Goal: Use online tool/utility: Utilize a website feature to perform a specific function

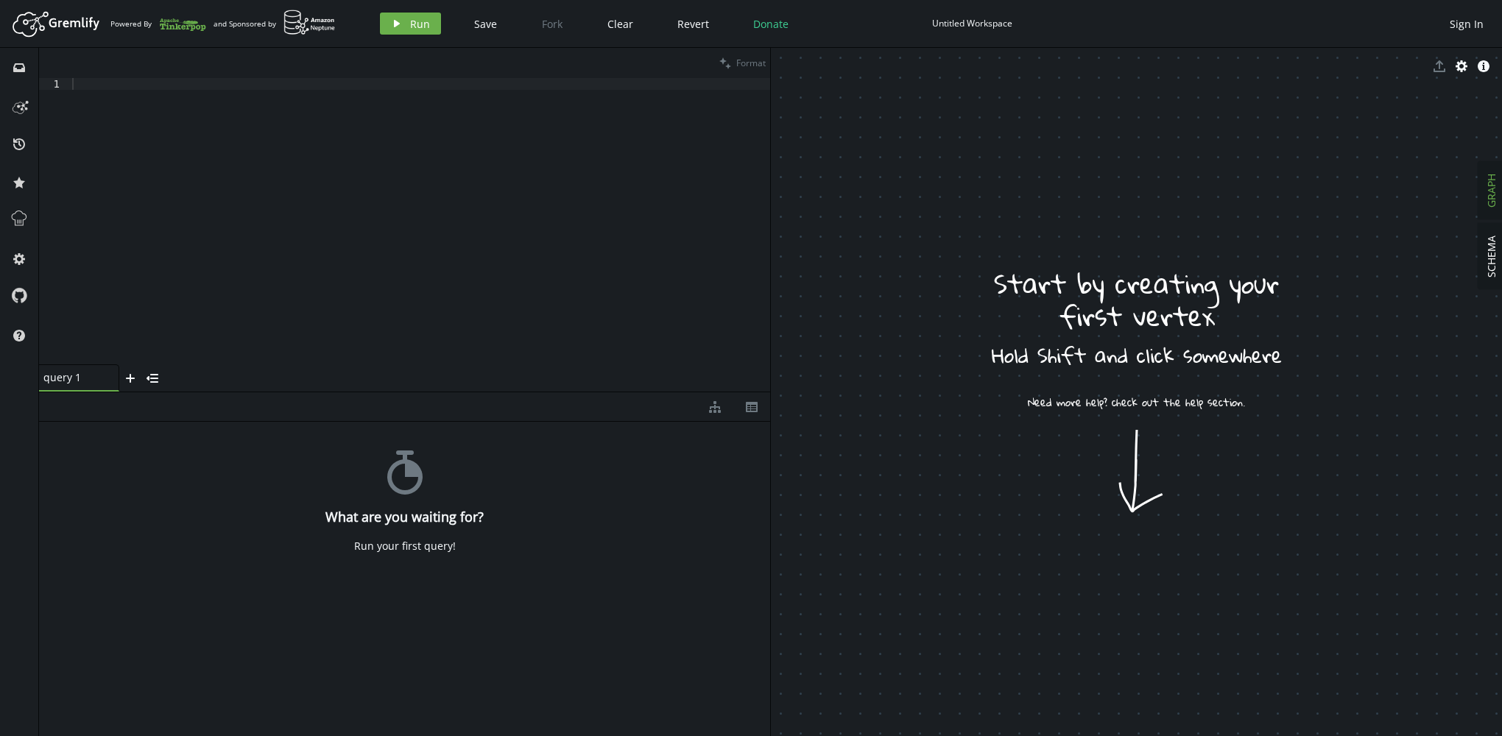
drag, startPoint x: 976, startPoint y: 168, endPoint x: 1337, endPoint y: 409, distance: 434.9
drag, startPoint x: 1253, startPoint y: 415, endPoint x: 1105, endPoint y: 406, distance: 149.1
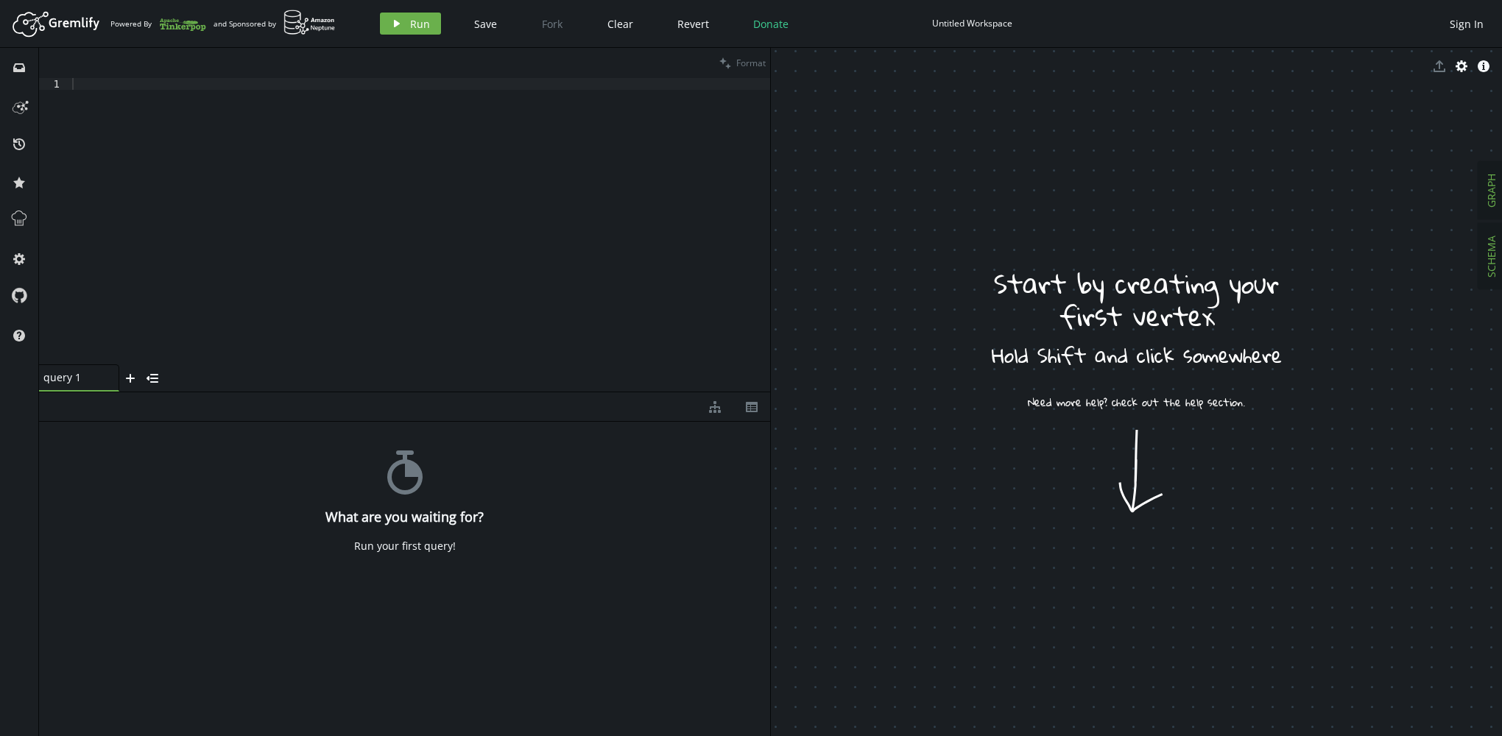
click at [1488, 261] on span "SCHEMA" at bounding box center [1492, 257] width 14 height 42
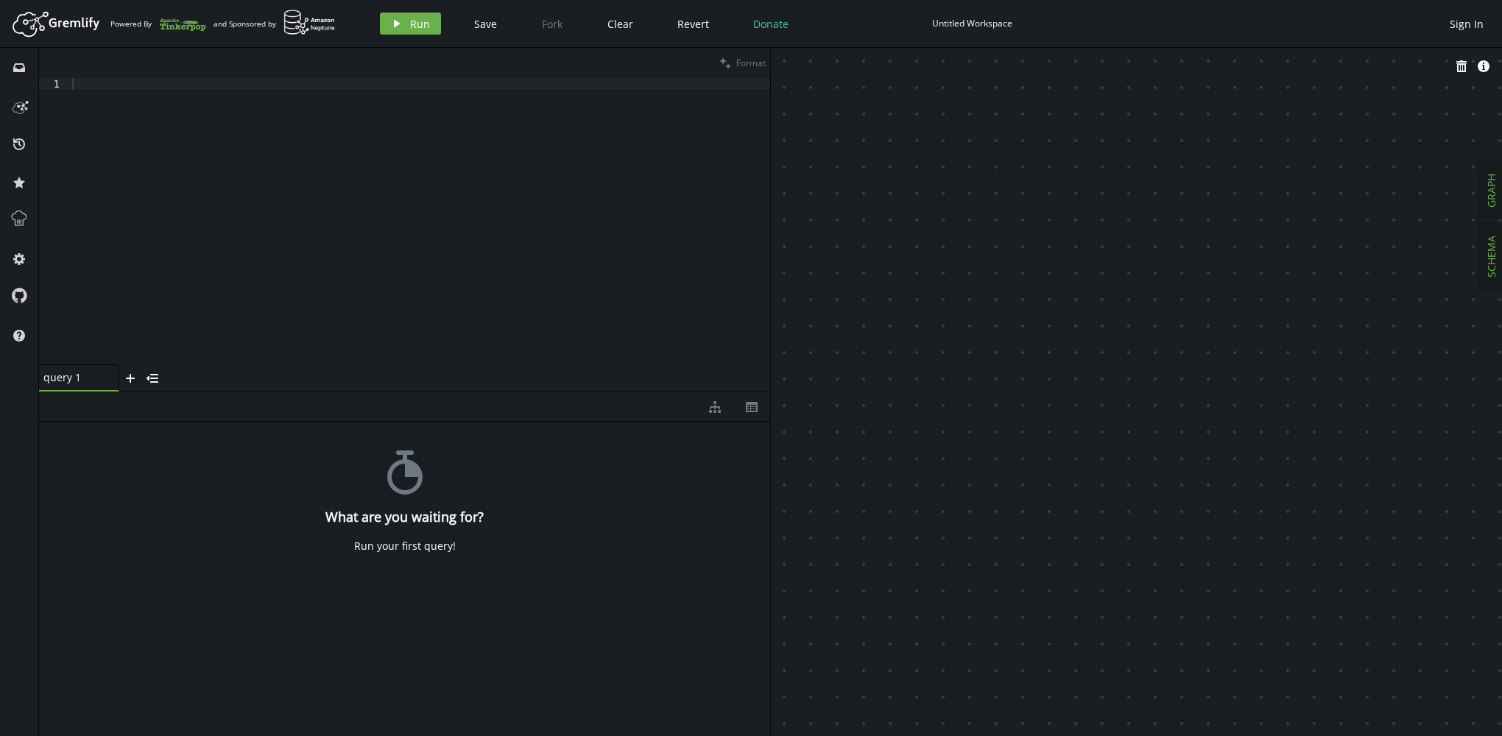
click at [1488, 194] on span "GRAPH" at bounding box center [1492, 191] width 14 height 34
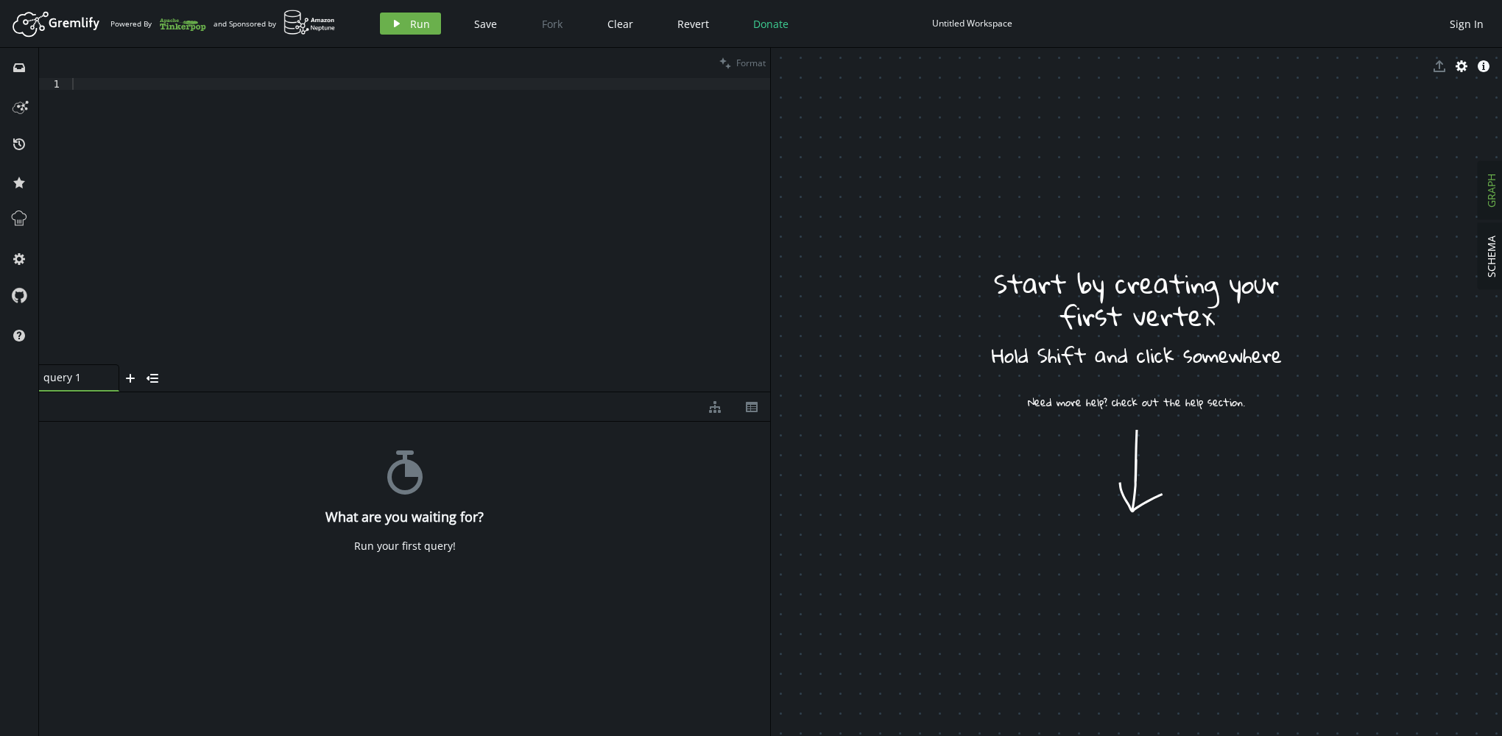
click at [159, 162] on div at bounding box center [419, 233] width 701 height 310
click at [404, 18] on button "play Run" at bounding box center [410, 24] width 61 height 22
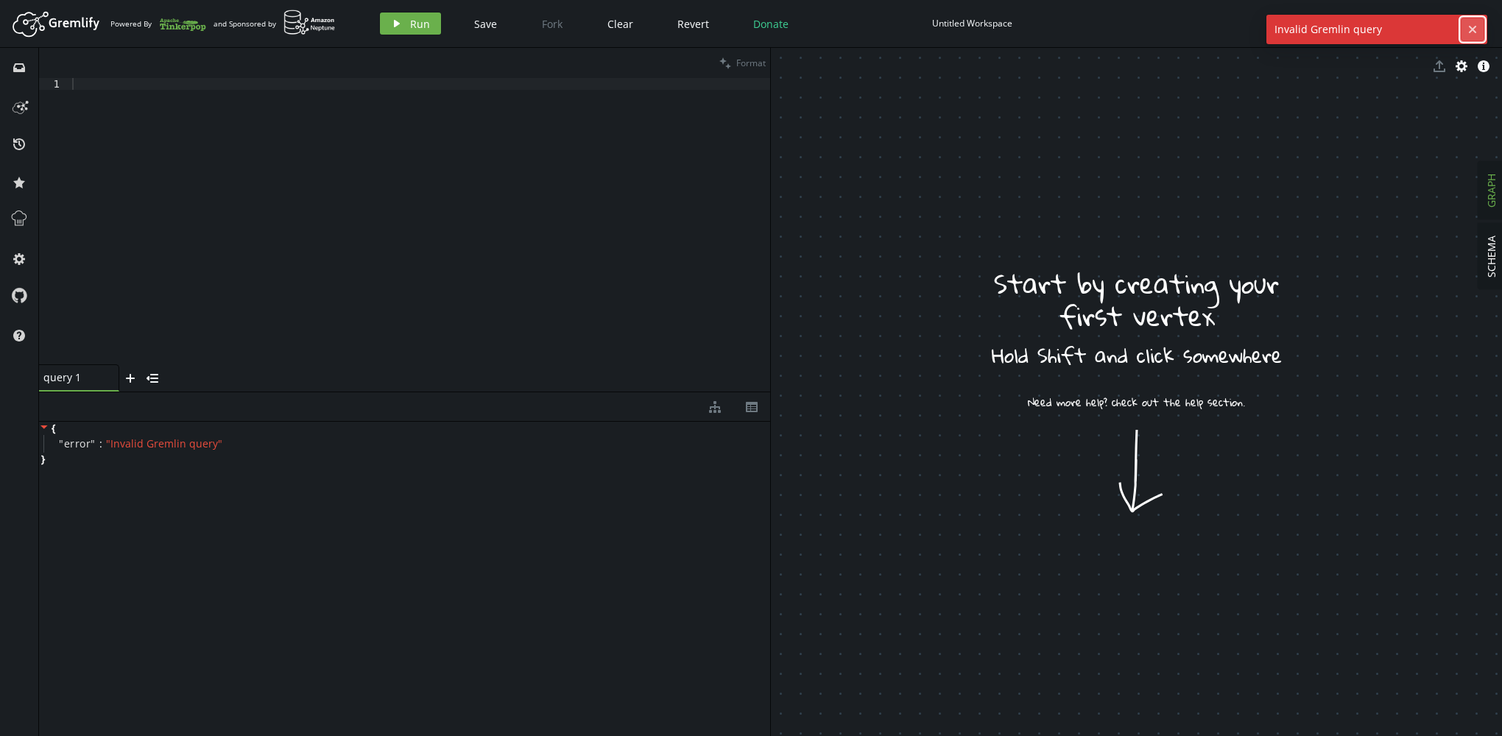
click at [1474, 26] on icon "cross" at bounding box center [1473, 30] width 12 height 12
click at [1461, 56] on button "cog" at bounding box center [1462, 66] width 22 height 22
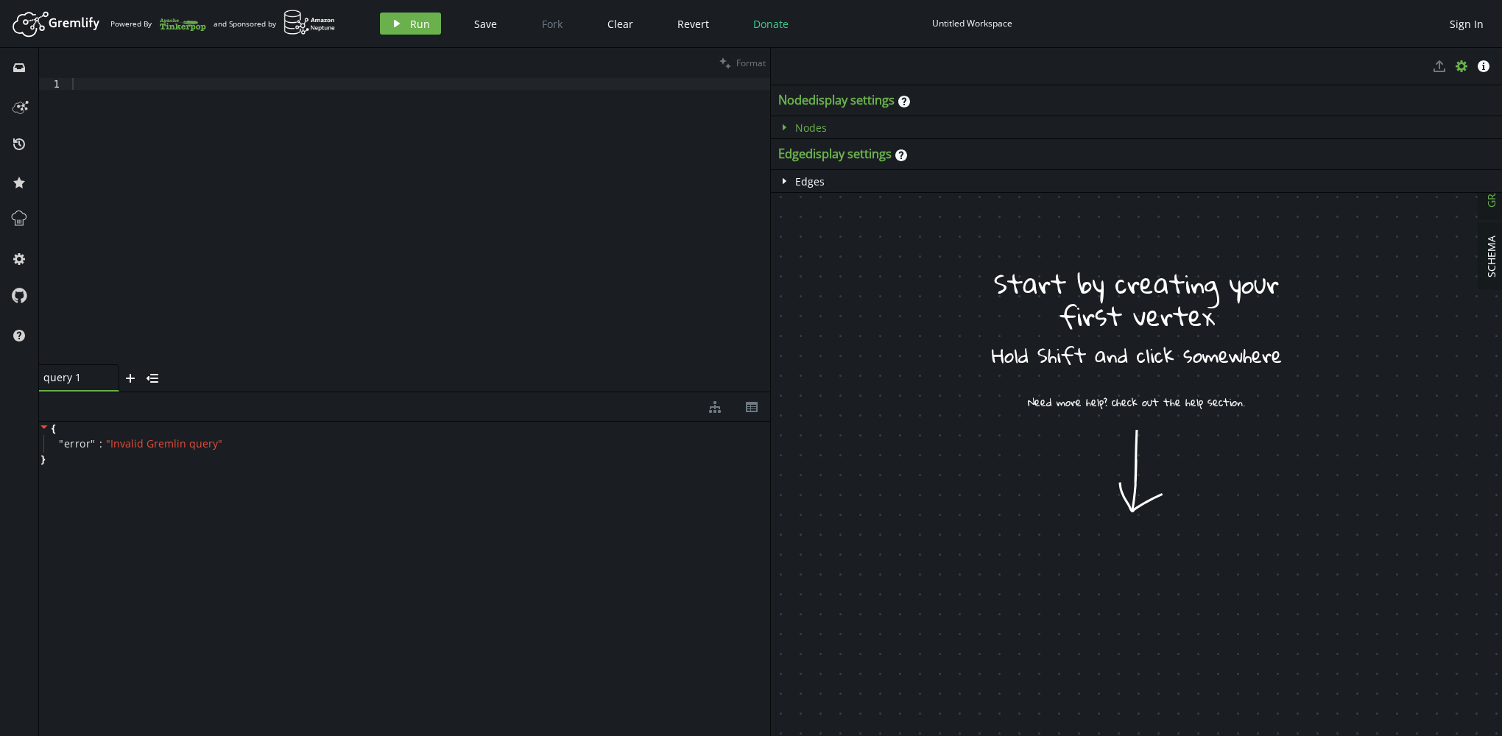
click at [778, 134] on button "caret-right Nodes" at bounding box center [802, 127] width 63 height 22
click at [802, 143] on div "No Node s." at bounding box center [1136, 152] width 731 height 28
click at [810, 193] on div "Edge display settings help" at bounding box center [1136, 182] width 731 height 31
click at [809, 205] on span "Edges" at bounding box center [809, 210] width 29 height 14
click at [400, 526] on div "{ " error " : " Invalid Gremlin query " }" at bounding box center [404, 575] width 731 height 307
